Goal: Navigation & Orientation: Find specific page/section

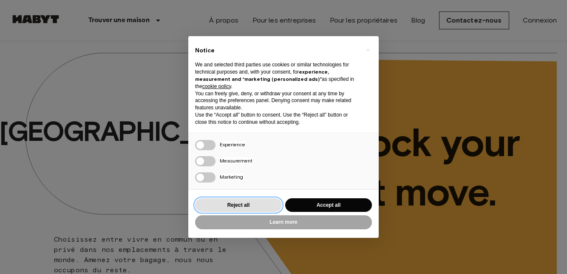
click at [258, 198] on button "Reject all" at bounding box center [238, 205] width 87 height 14
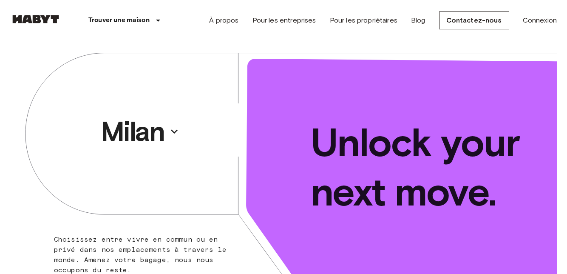
click at [188, 133] on div "Milan" at bounding box center [146, 131] width 273 height 180
click at [175, 133] on p "Modena" at bounding box center [132, 131] width 97 height 34
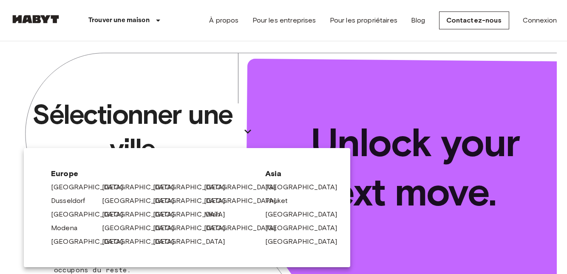
click at [118, 187] on link "[GEOGRAPHIC_DATA]" at bounding box center [142, 187] width 81 height 10
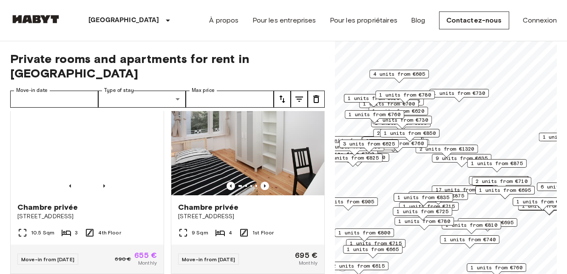
scroll to position [215, 0]
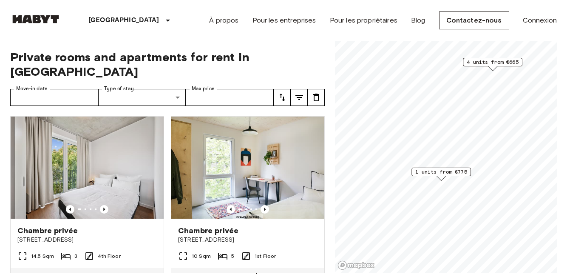
scroll to position [2, 0]
